Goal: Transaction & Acquisition: Purchase product/service

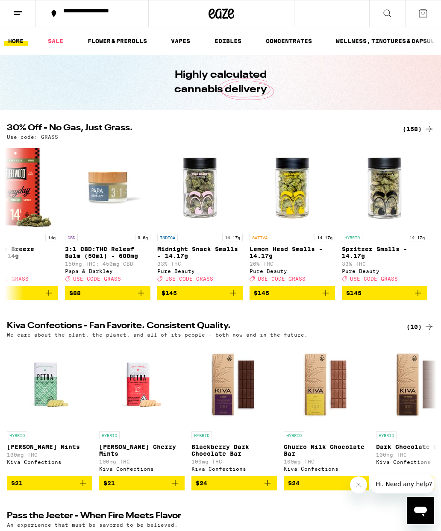
click at [132, 44] on link "FLOWER & PREROLLS" at bounding box center [117, 41] width 68 height 10
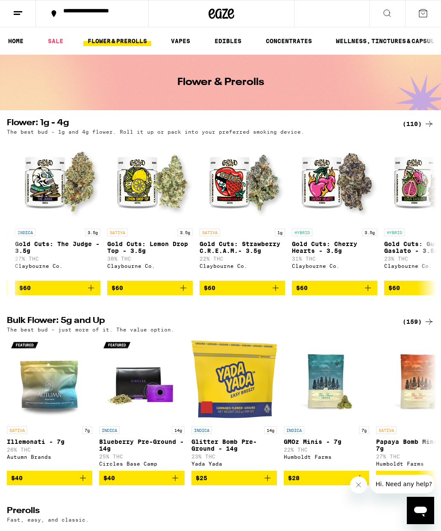
scroll to position [0, 9675]
click at [365, 280] on link "HYBRID 3.5g Gold Cuts: Cherry Hearts - 3.5g 31% THC [PERSON_NAME] Co." at bounding box center [333, 210] width 85 height 142
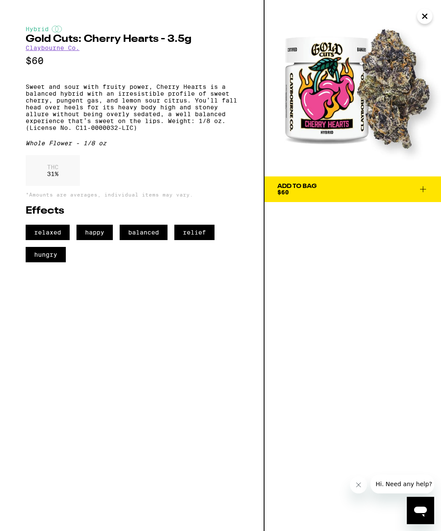
click at [423, 188] on icon at bounding box center [423, 189] width 6 height 6
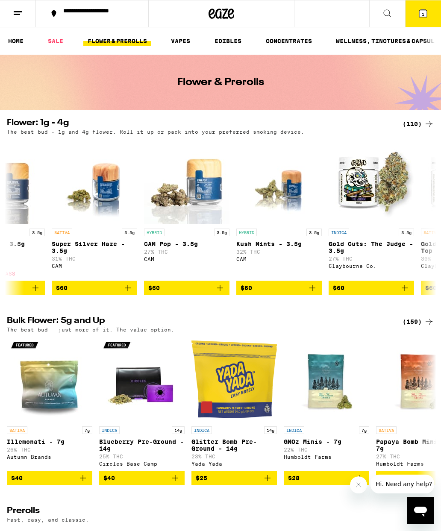
scroll to position [0, 9353]
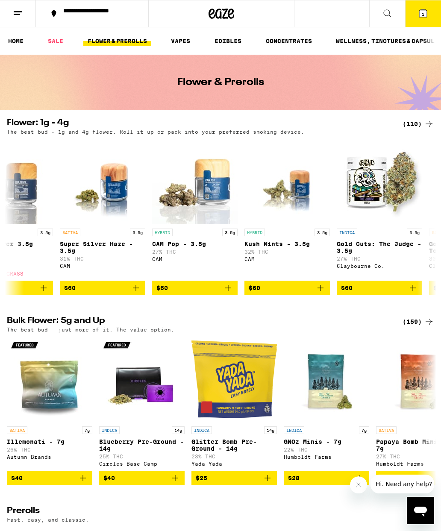
click at [324, 291] on icon "Add to bag" at bounding box center [320, 288] width 10 height 10
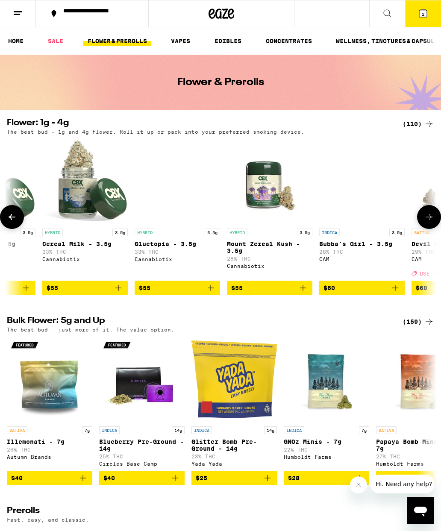
scroll to position [0, 8908]
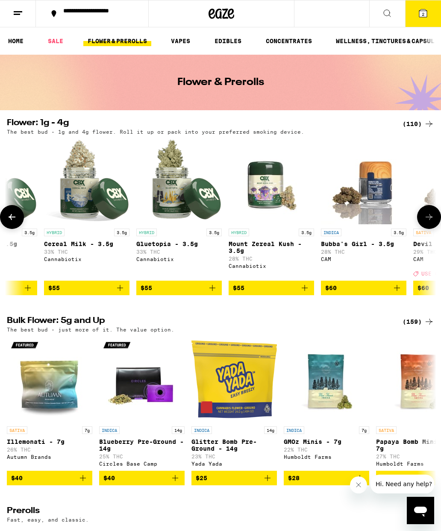
click at [216, 291] on icon "Add to bag" at bounding box center [212, 288] width 10 height 10
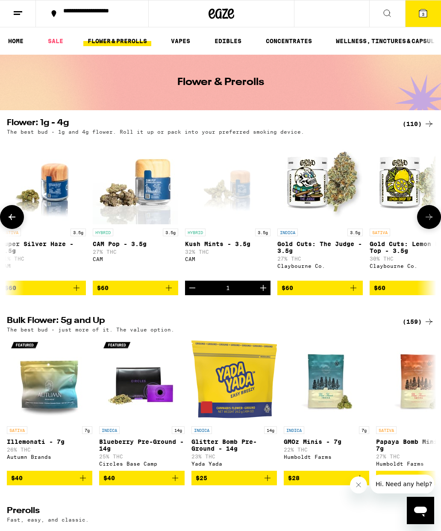
click at [323, 394] on img "Open page for GMOz Minis - 7g from Humboldt Farms" at bounding box center [325, 378] width 85 height 85
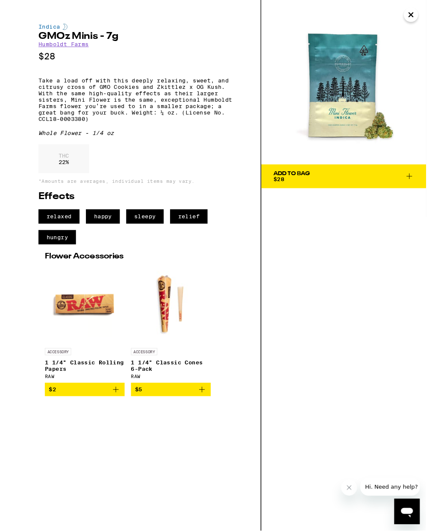
scroll to position [0, 9513]
click at [428, 11] on icon "Close" at bounding box center [424, 16] width 10 height 13
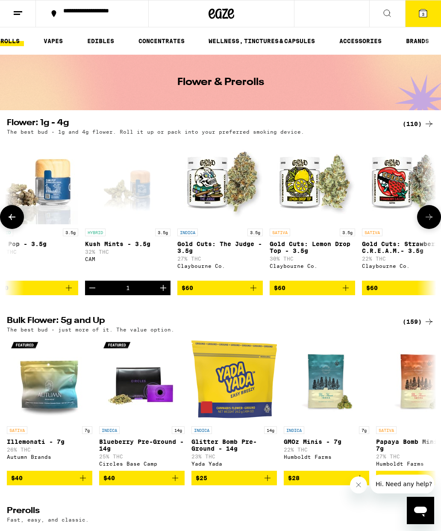
scroll to position [0, 129]
click at [371, 42] on link "ACCESSORIES" at bounding box center [360, 41] width 51 height 10
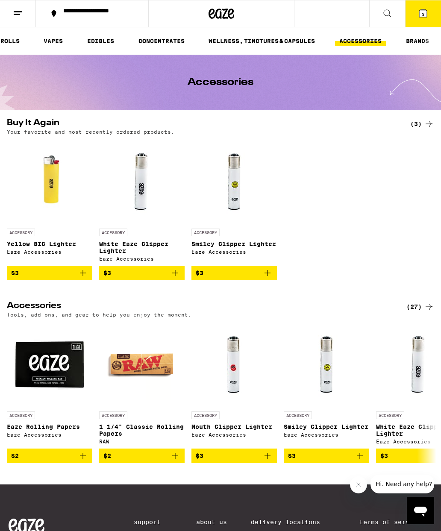
click at [367, 38] on link "ACCESSORIES" at bounding box center [360, 41] width 51 height 10
click at [82, 272] on button "$3" at bounding box center [49, 273] width 85 height 15
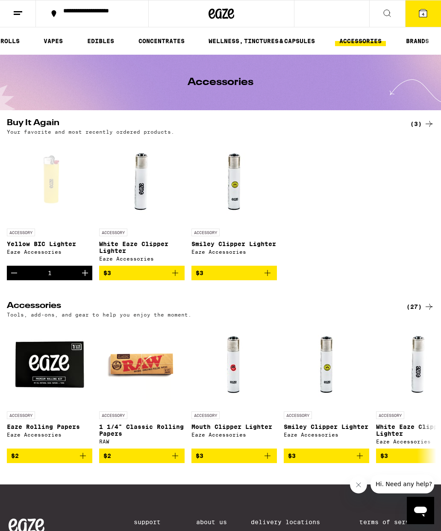
click at [88, 274] on icon "Increment" at bounding box center [85, 273] width 10 height 10
click at [425, 18] on button "5" at bounding box center [423, 13] width 36 height 26
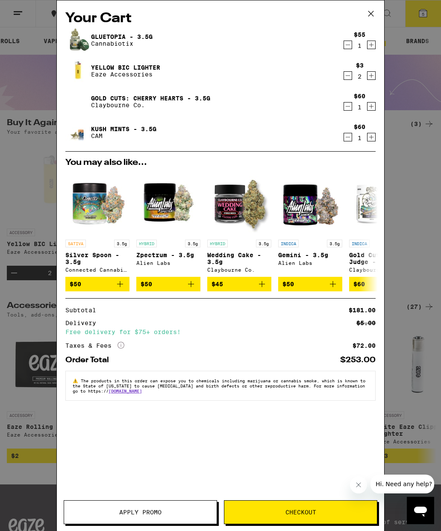
click at [304, 510] on span "Checkout" at bounding box center [300, 512] width 31 height 6
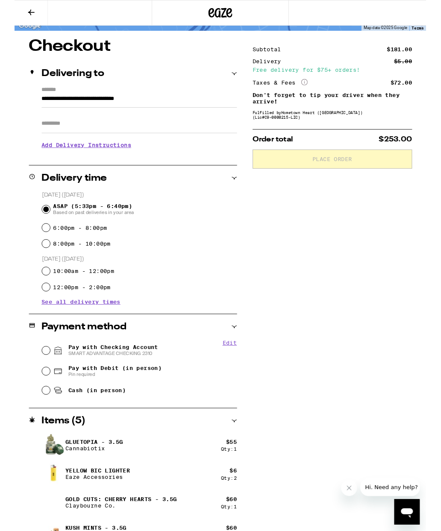
scroll to position [68, 0]
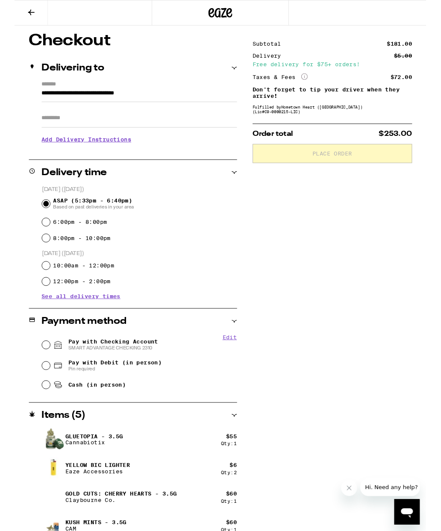
click at [41, 367] on icon at bounding box center [46, 369] width 10 height 10
click at [38, 367] on input "Pay with Checking Account SMART ADVANTAGE CHECKING 2310" at bounding box center [33, 369] width 9 height 9
radio input "true"
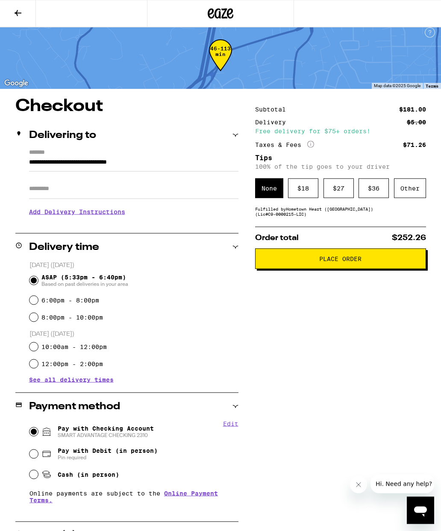
scroll to position [0, 0]
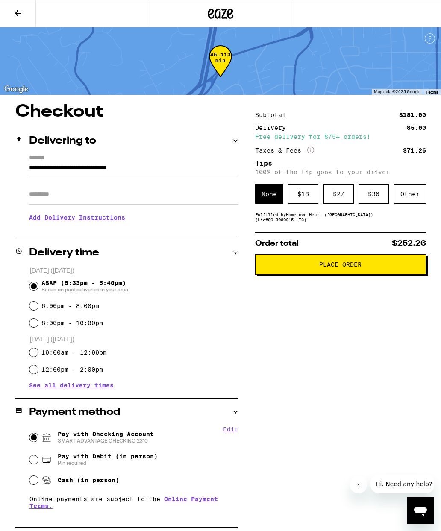
click at [365, 194] on div "$ 36" at bounding box center [373, 194] width 30 height 20
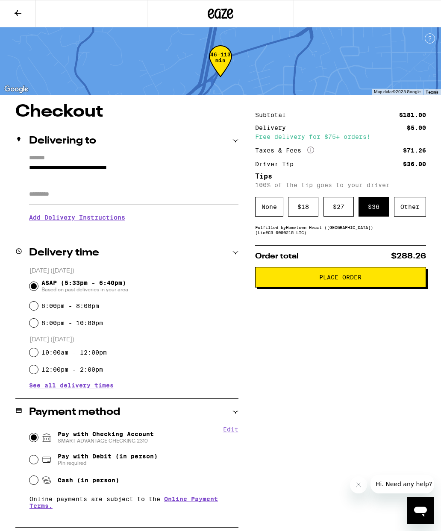
click at [343, 280] on span "Place Order" at bounding box center [340, 277] width 42 height 6
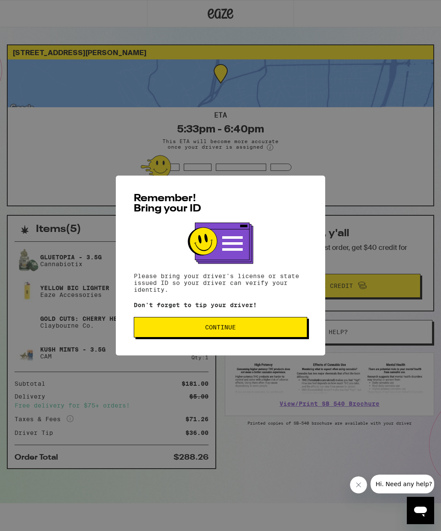
click at [278, 330] on span "Continue" at bounding box center [220, 327] width 159 height 6
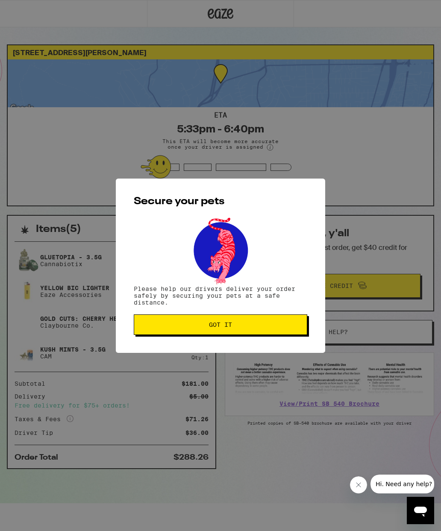
click at [275, 320] on button "Got it" at bounding box center [220, 324] width 173 height 20
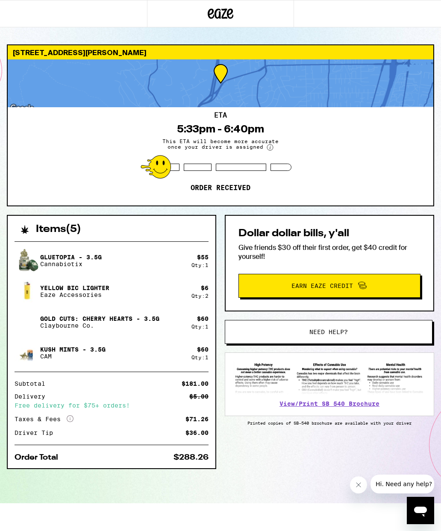
click at [313, 2] on div at bounding box center [220, 13] width 441 height 27
